Goal: Transaction & Acquisition: Purchase product/service

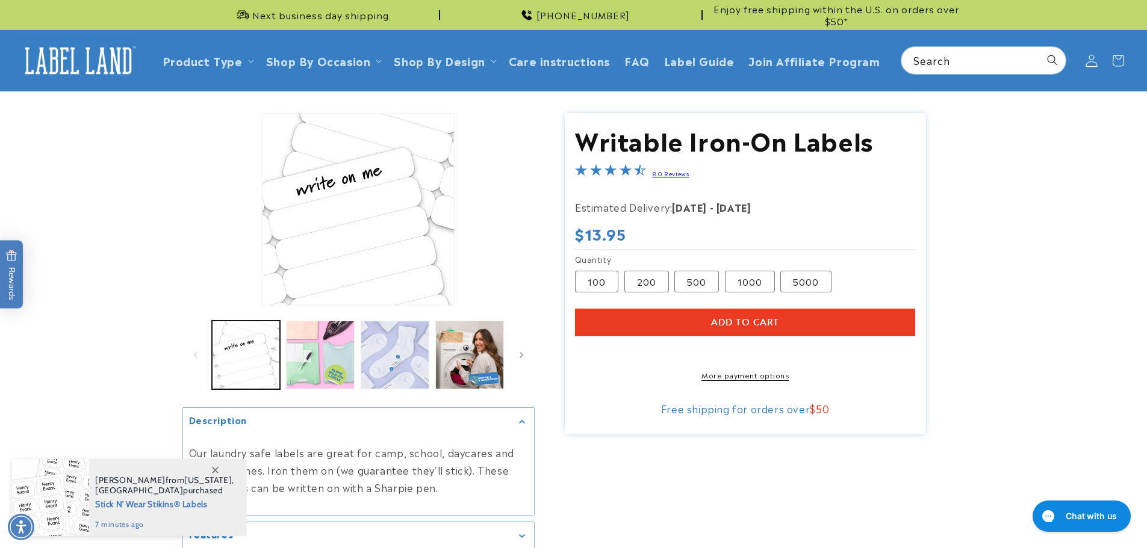
click at [1091, 61] on icon at bounding box center [1091, 60] width 13 height 13
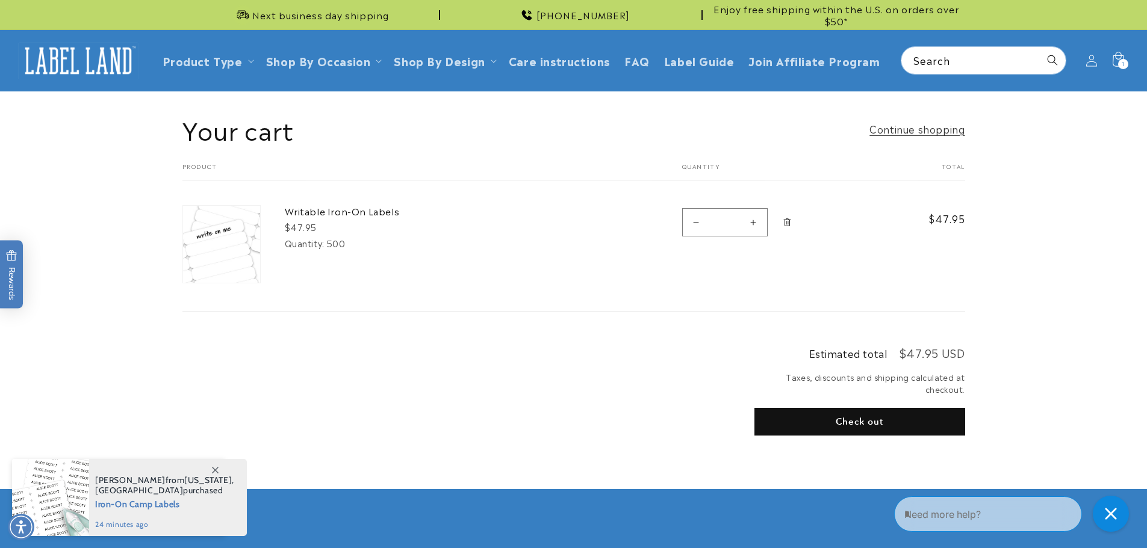
click at [754, 222] on button "Increase quantity for Writable Iron-On Labels" at bounding box center [753, 222] width 27 height 28
type input "*"
